Goal: Navigation & Orientation: Find specific page/section

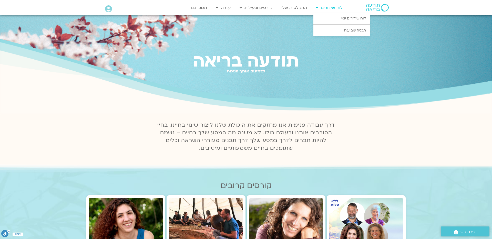
click at [332, 8] on link "לוח שידורים" at bounding box center [329, 8] width 32 height 10
click at [344, 17] on link "לוח שידורים יומי" at bounding box center [341, 19] width 56 height 12
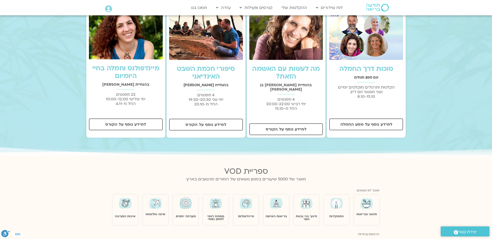
scroll to position [194, 0]
